Goal: Transaction & Acquisition: Purchase product/service

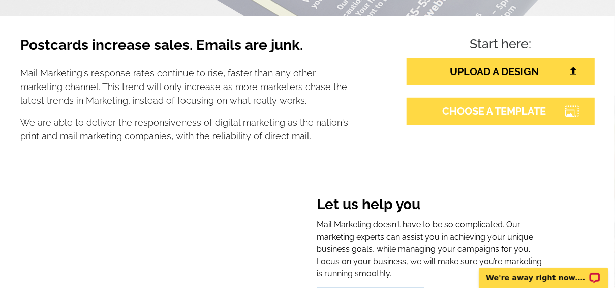
click at [474, 109] on link "CHOOSE A TEMPLATE" at bounding box center [501, 111] width 188 height 27
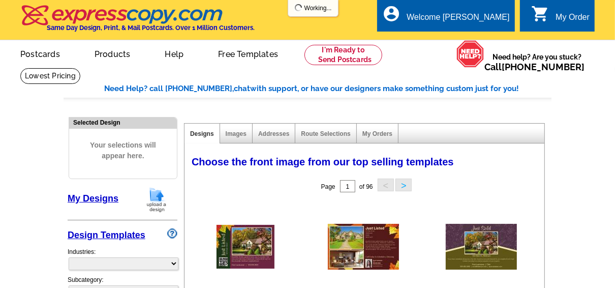
select select "785"
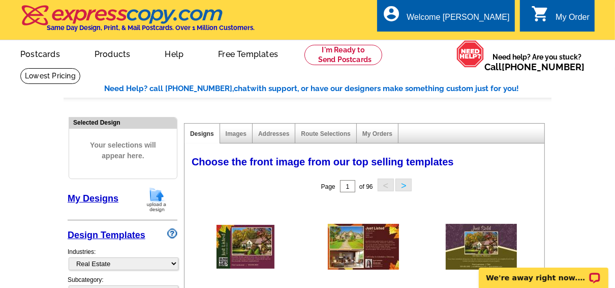
click at [105, 200] on link "My Designs" at bounding box center [93, 198] width 51 height 10
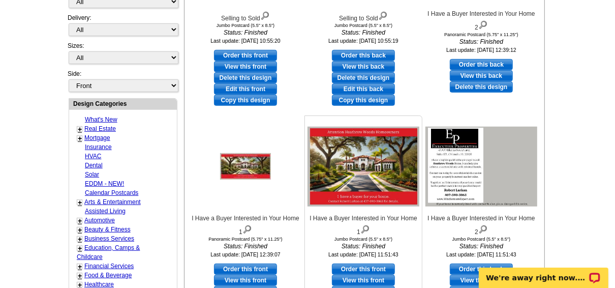
scroll to position [285, 0]
click at [448, 163] on img at bounding box center [482, 166] width 112 height 79
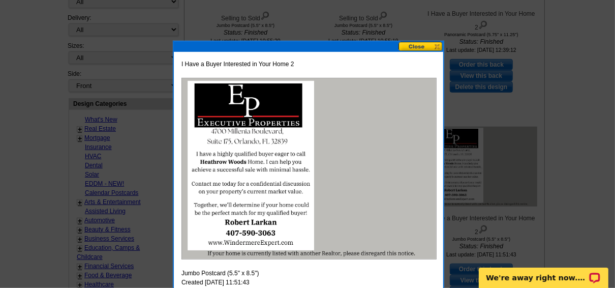
click at [417, 47] on button at bounding box center [421, 47] width 45 height 10
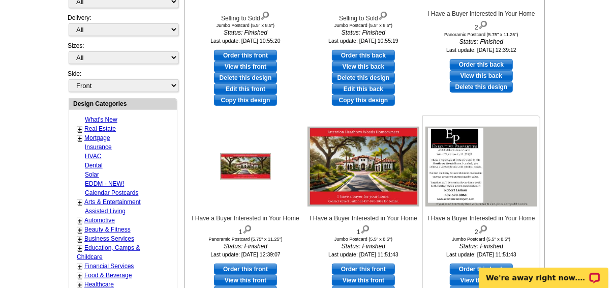
click at [453, 152] on img at bounding box center [482, 166] width 112 height 79
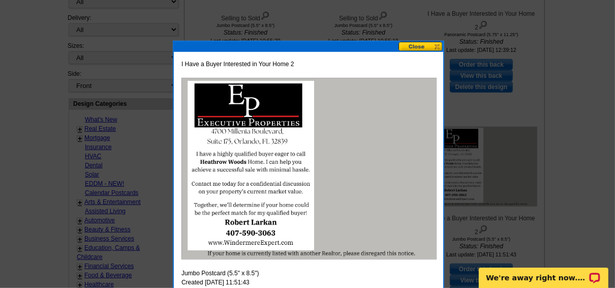
click at [296, 217] on img at bounding box center [309, 169] width 255 height 182
click at [244, 161] on img at bounding box center [309, 169] width 255 height 182
click at [418, 46] on button at bounding box center [421, 47] width 45 height 10
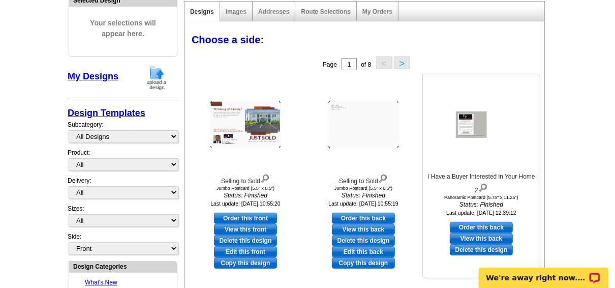
scroll to position [81, 0]
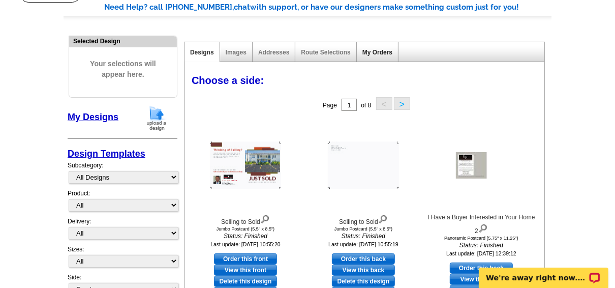
click at [376, 49] on link "My Orders" at bounding box center [378, 52] width 30 height 7
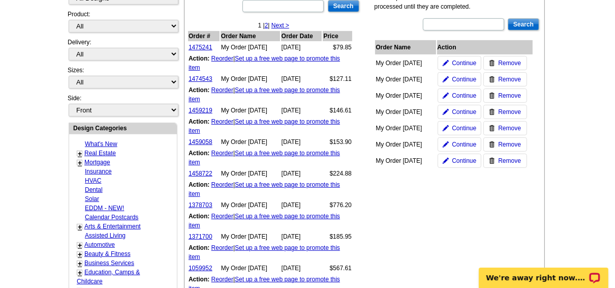
scroll to position [285, 0]
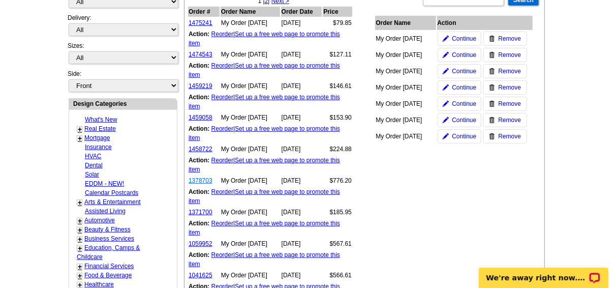
click at [203, 181] on link "1378703" at bounding box center [201, 180] width 24 height 7
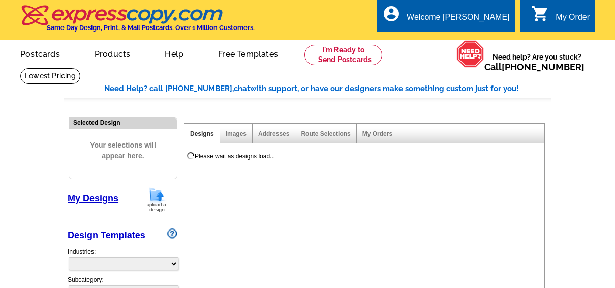
select select
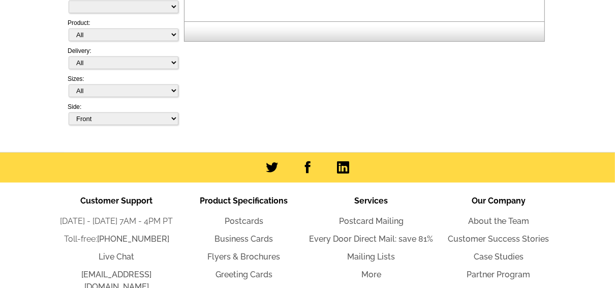
select select "785"
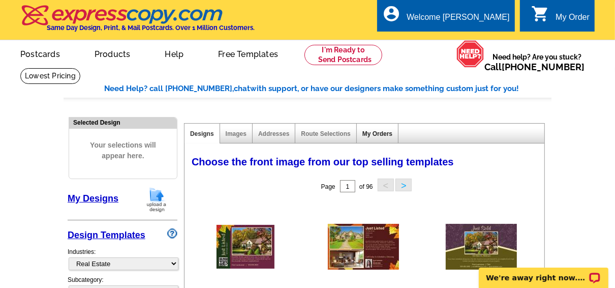
click at [377, 131] on link "My Orders" at bounding box center [378, 133] width 30 height 7
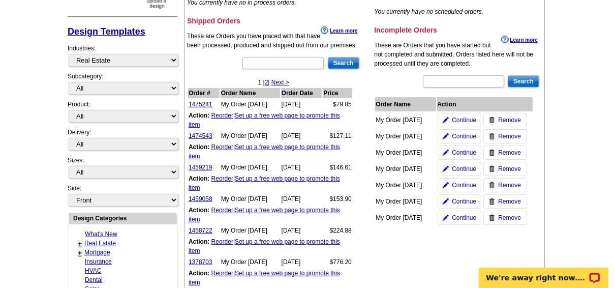
scroll to position [203, 0]
click at [202, 134] on link "1474543" at bounding box center [201, 135] width 24 height 7
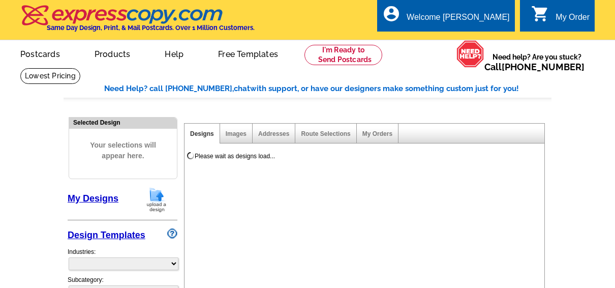
select select
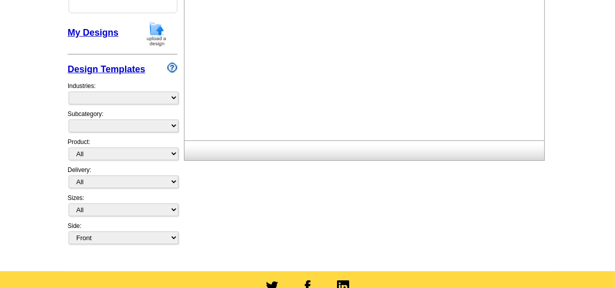
select select "785"
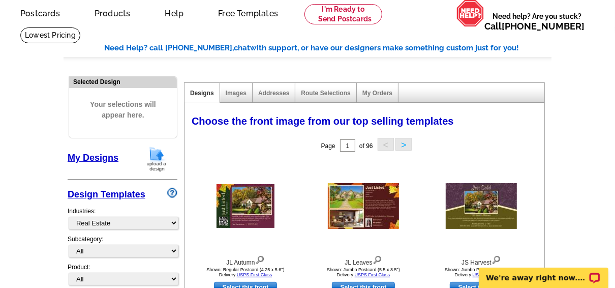
click at [373, 89] on div "My Orders" at bounding box center [378, 93] width 42 height 20
click at [373, 90] on link "My Orders" at bounding box center [378, 93] width 30 height 7
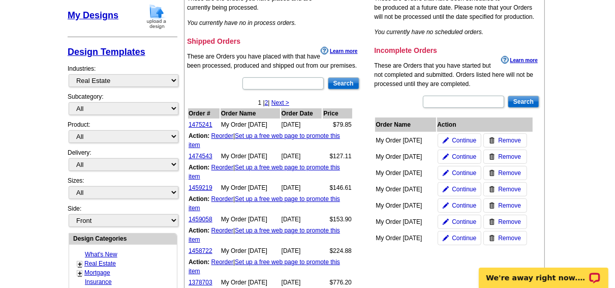
scroll to position [244, 0]
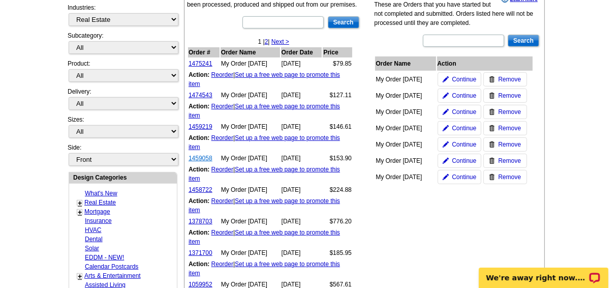
click at [198, 157] on link "1459058" at bounding box center [201, 158] width 24 height 7
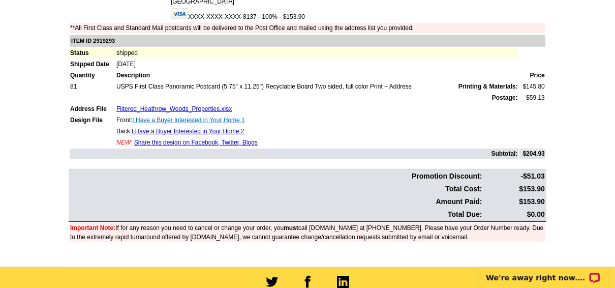
scroll to position [163, 0]
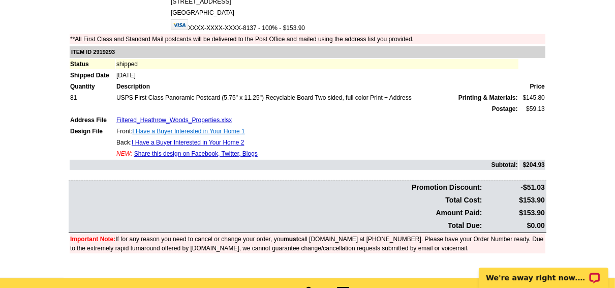
click at [205, 130] on link "I Have a Buyer Interested in Your Home 1" at bounding box center [188, 131] width 112 height 7
click at [209, 129] on link "I Have a Buyer Interested in Your Home 1" at bounding box center [188, 131] width 112 height 7
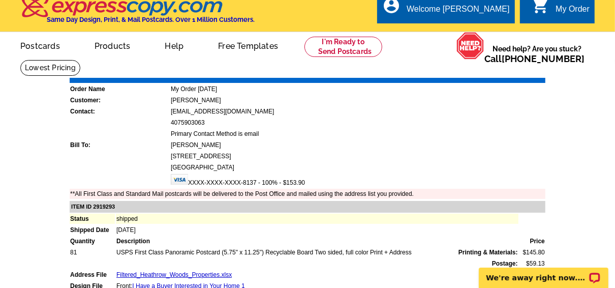
scroll to position [0, 0]
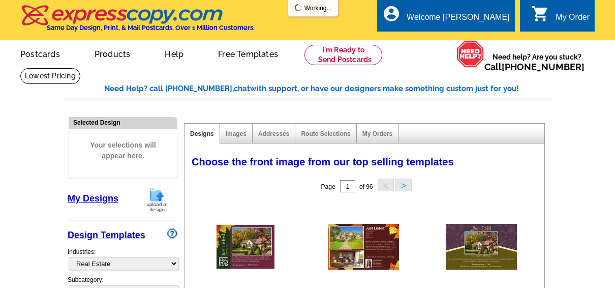
select select "785"
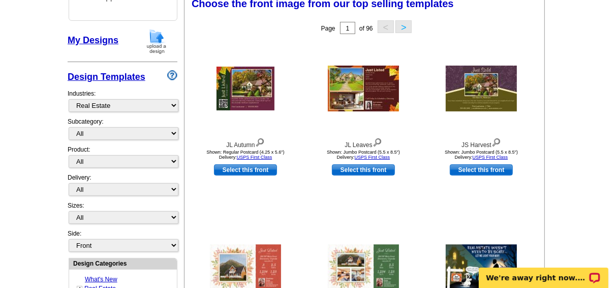
scroll to position [160, 0]
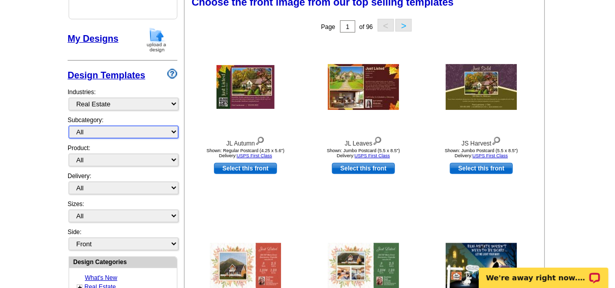
click at [127, 128] on select "All RE/MAX® Referrals [PERSON_NAME]® Berkshire Hathaway Home Services Century 2…" at bounding box center [124, 132] width 110 height 13
select select "1208"
click at [69, 126] on select "All RE/MAX® Referrals [PERSON_NAME]® Berkshire Hathaway Home Services Century 2…" at bounding box center [124, 132] width 110 height 13
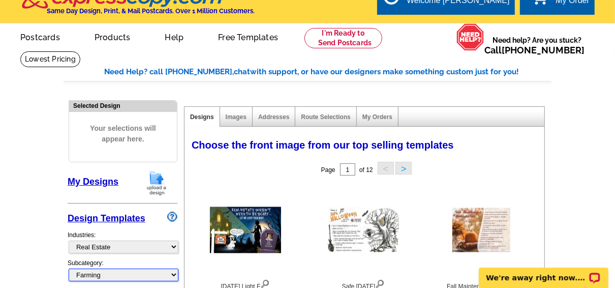
scroll to position [0, 0]
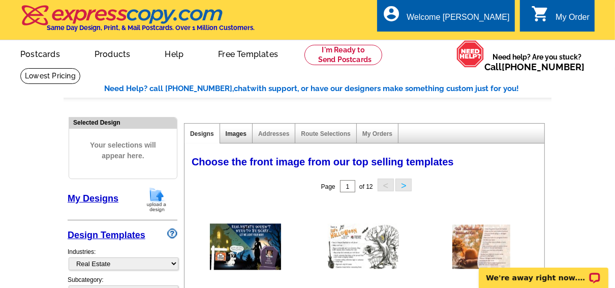
click at [238, 131] on link "Images" at bounding box center [236, 133] width 21 height 7
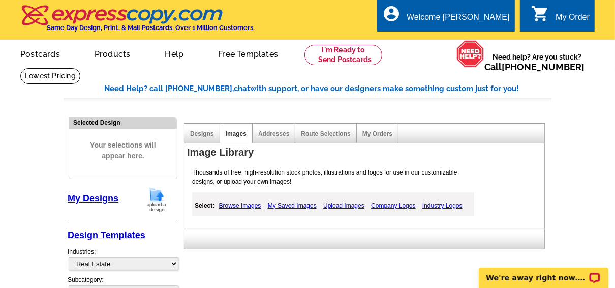
click at [247, 205] on link "Browse Images" at bounding box center [240, 205] width 47 height 12
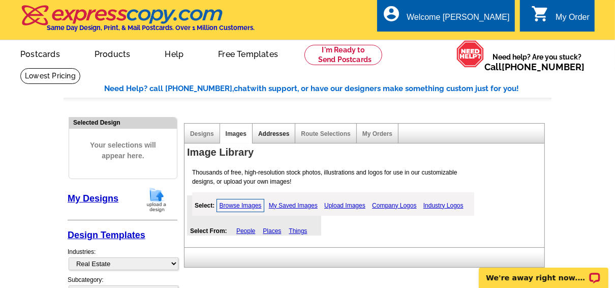
click at [284, 133] on link "Addresses" at bounding box center [273, 133] width 31 height 7
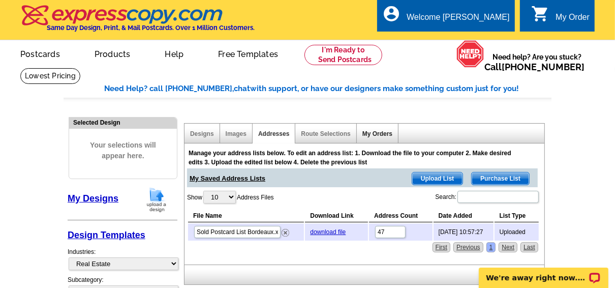
click at [372, 134] on link "My Orders" at bounding box center [378, 133] width 30 height 7
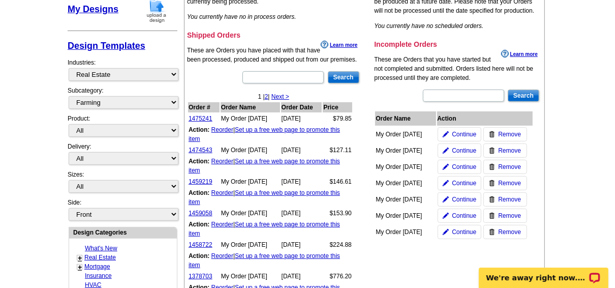
scroll to position [203, 0]
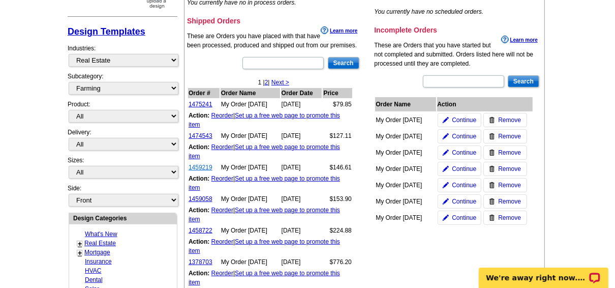
click at [209, 167] on link "1459219" at bounding box center [201, 167] width 24 height 7
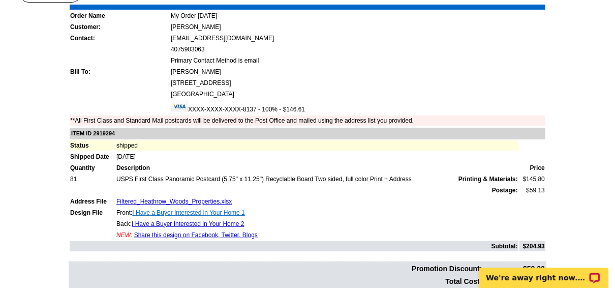
click at [236, 211] on link "I Have a Buyer Interested in Your Home 1" at bounding box center [188, 212] width 112 height 7
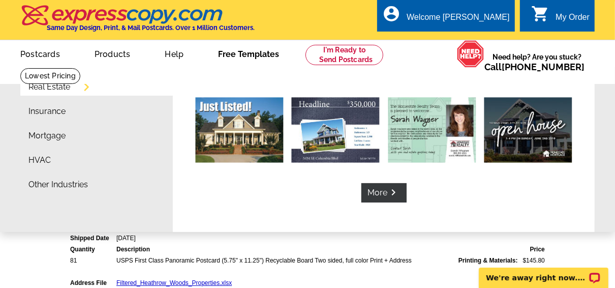
click at [270, 57] on link "Free Templates" at bounding box center [249, 53] width 94 height 24
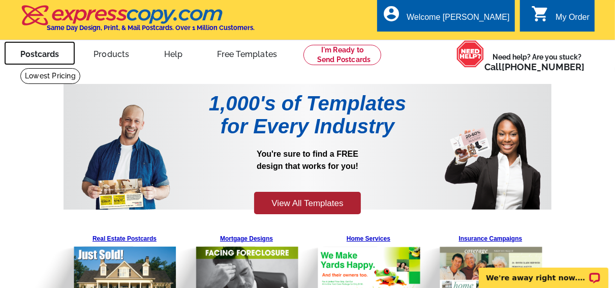
click at [36, 55] on link "Postcards" at bounding box center [39, 53] width 71 height 24
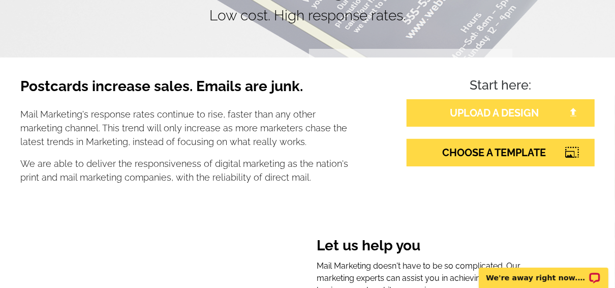
click at [513, 114] on link "UPLOAD A DESIGN" at bounding box center [501, 112] width 188 height 27
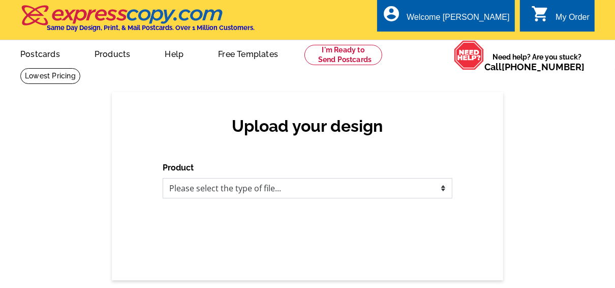
click at [268, 188] on select "Please select the type of file... Postcards Business Cards Letters and flyers G…" at bounding box center [308, 188] width 290 height 20
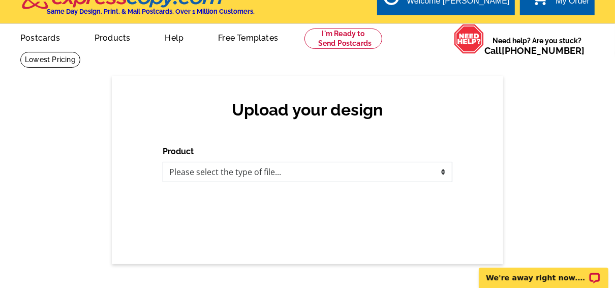
scroll to position [41, 0]
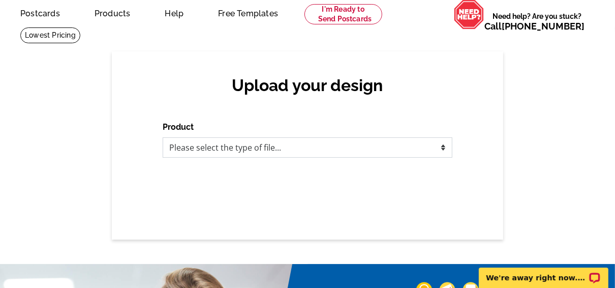
click at [250, 148] on select "Please select the type of file... Postcards Business Cards Letters and flyers G…" at bounding box center [308, 147] width 290 height 20
select select "1"
click at [163, 138] on select "Please select the type of file... Postcards Business Cards Letters and flyers G…" at bounding box center [308, 147] width 290 height 20
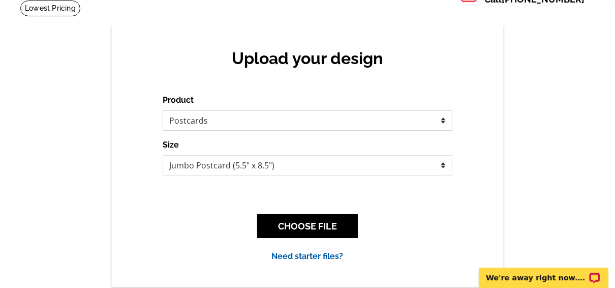
scroll to position [81, 0]
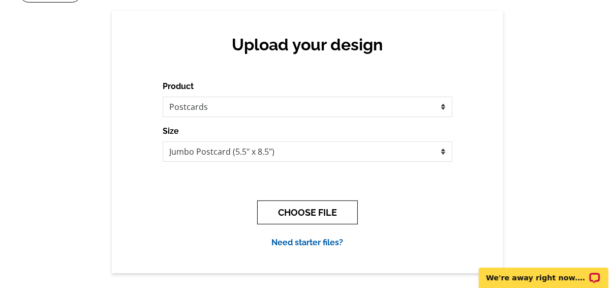
click at [316, 208] on button "CHOOSE FILE" at bounding box center [307, 212] width 101 height 24
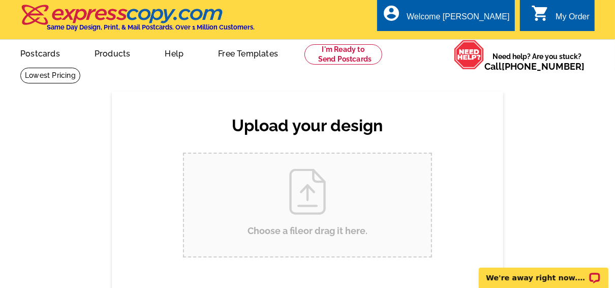
scroll to position [0, 0]
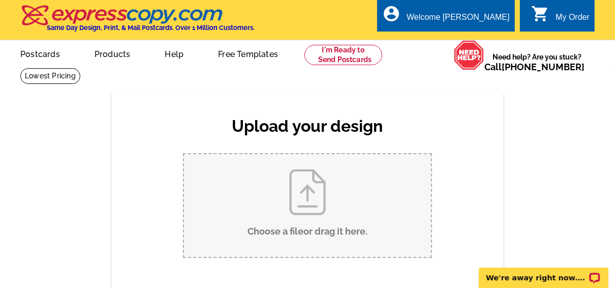
click at [312, 199] on input "Choose a file or drag it here ." at bounding box center [307, 205] width 247 height 103
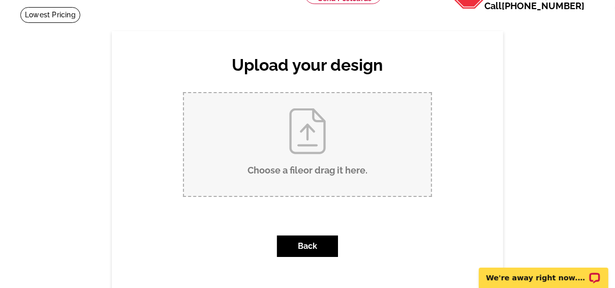
scroll to position [81, 0]
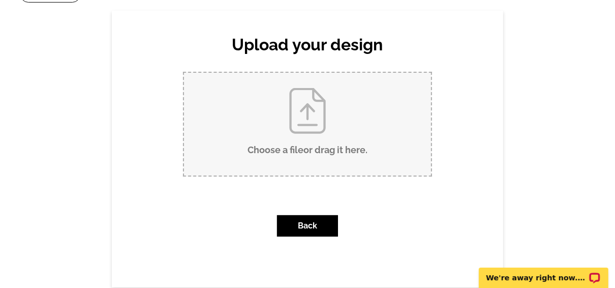
click at [101, 168] on div "Upload your design Product Please select the type of file... Postcards Business…" at bounding box center [307, 149] width 615 height 276
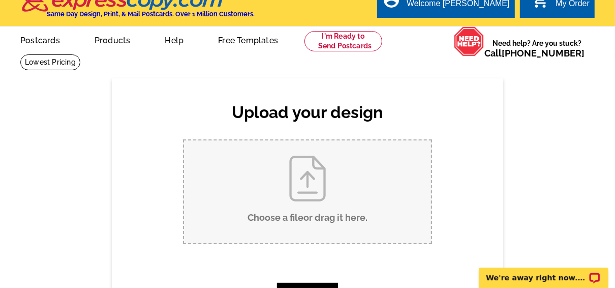
scroll to position [0, 0]
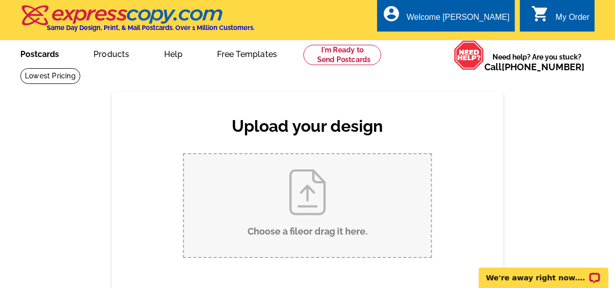
click at [57, 54] on link "Postcards" at bounding box center [39, 53] width 71 height 24
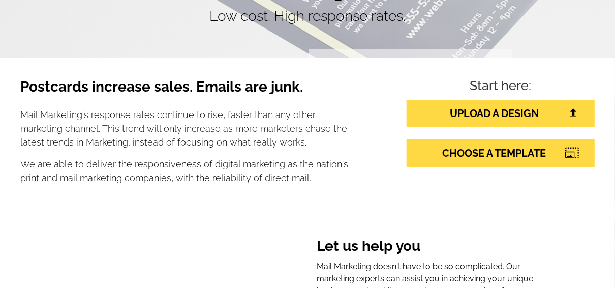
scroll to position [122, 0]
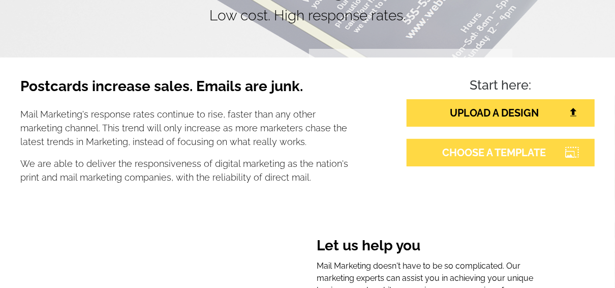
click at [468, 152] on link "CHOOSE A TEMPLATE" at bounding box center [501, 152] width 188 height 27
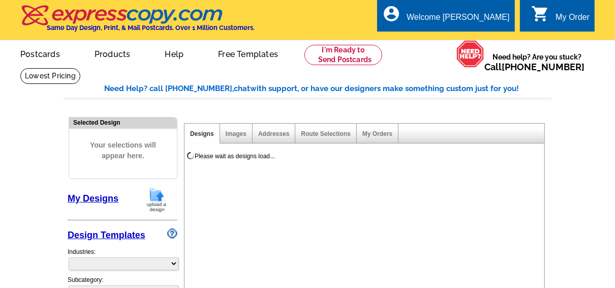
select select "785"
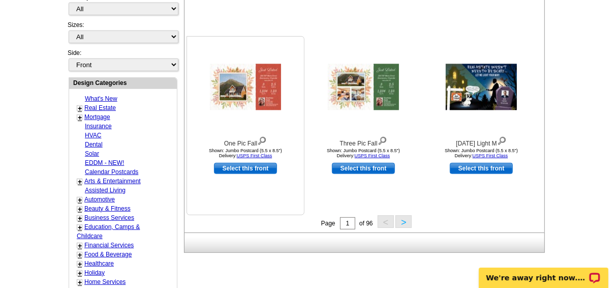
scroll to position [326, 0]
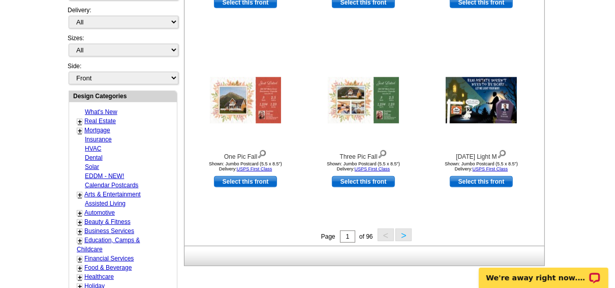
click at [79, 117] on link "+" at bounding box center [80, 121] width 4 height 8
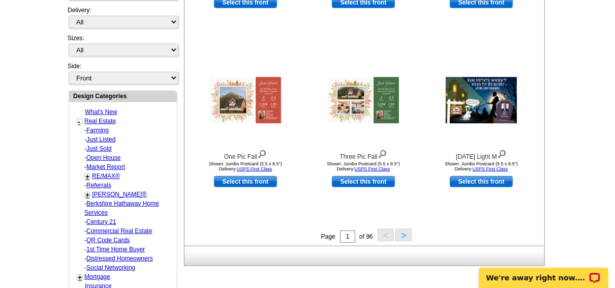
click at [123, 237] on link "QR Code Cards" at bounding box center [107, 240] width 43 height 7
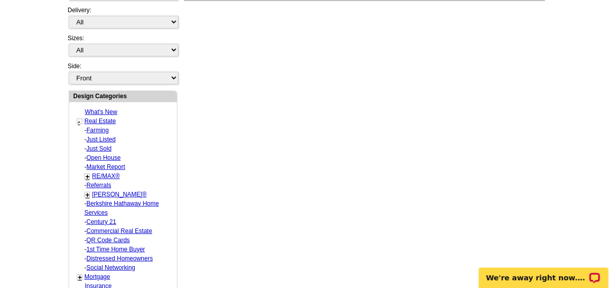
select select "1089"
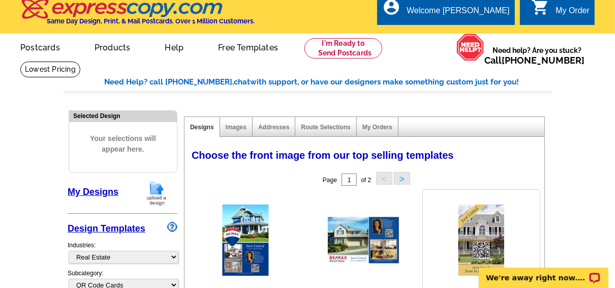
scroll to position [0, 0]
